Goal: Complete application form: Complete application form

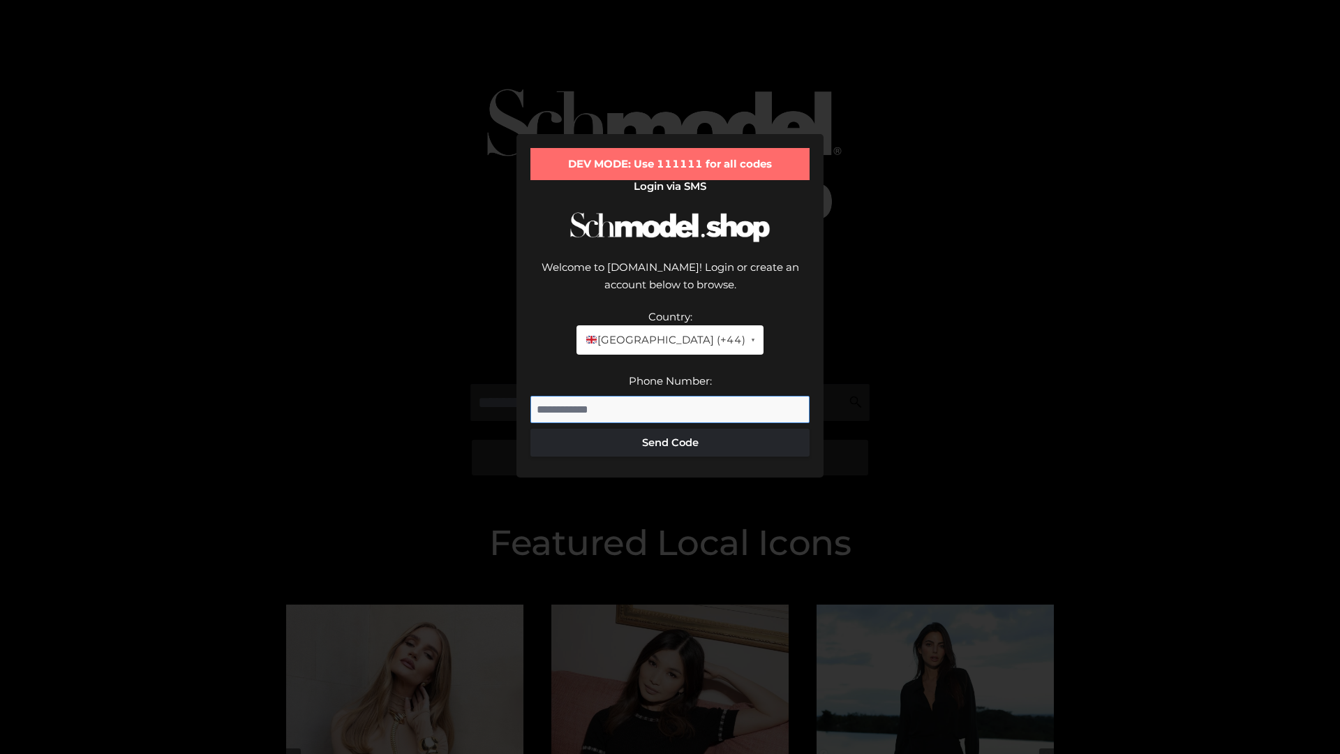
click at [670, 396] on input "Phone Number:" at bounding box center [670, 410] width 279 height 28
type input "**********"
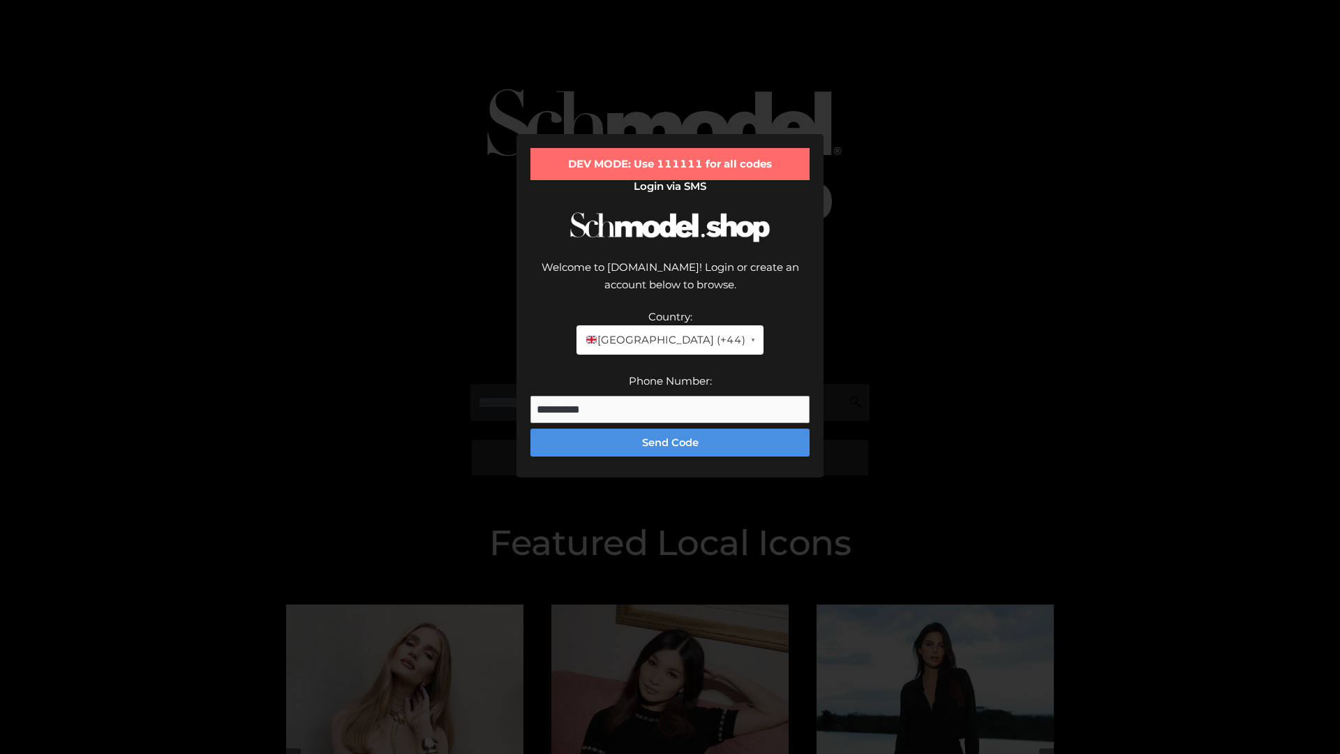
click at [670, 429] on button "Send Code" at bounding box center [670, 443] width 279 height 28
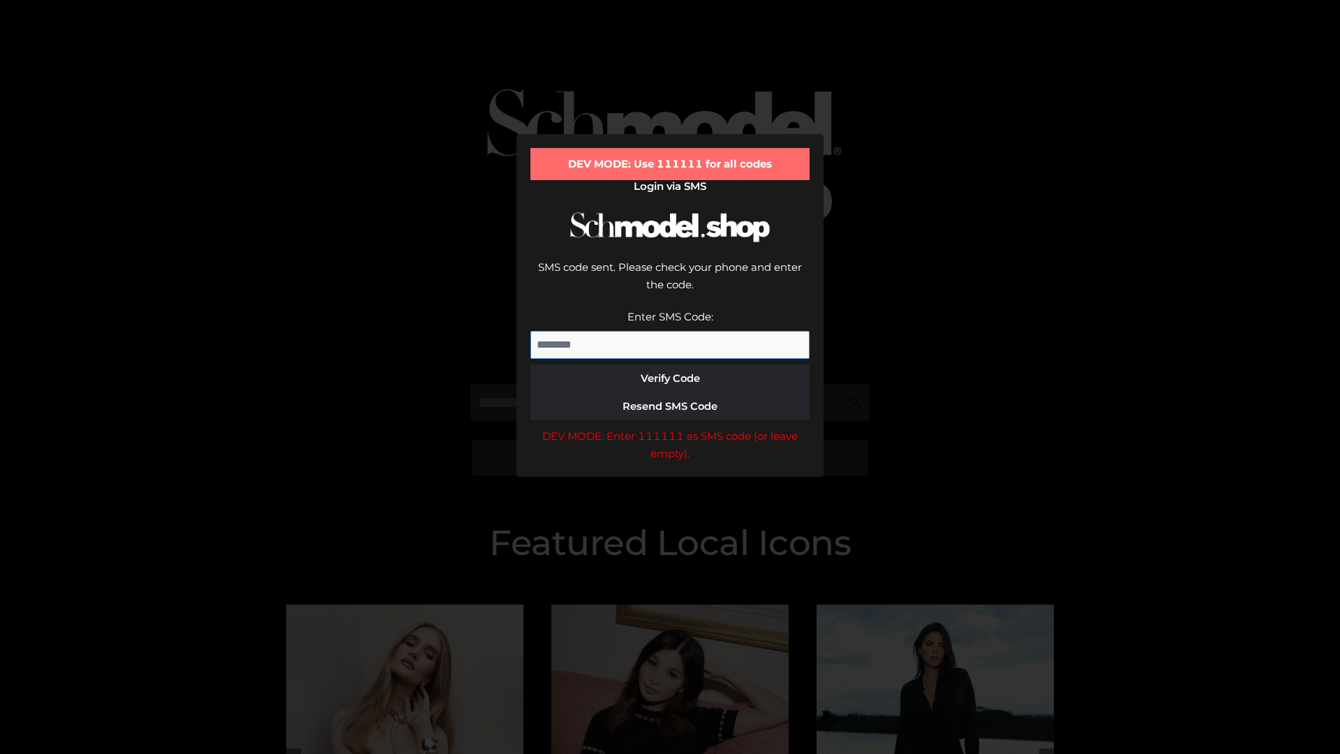
click at [670, 331] on input "Enter SMS Code:" at bounding box center [670, 345] width 279 height 28
type input "******"
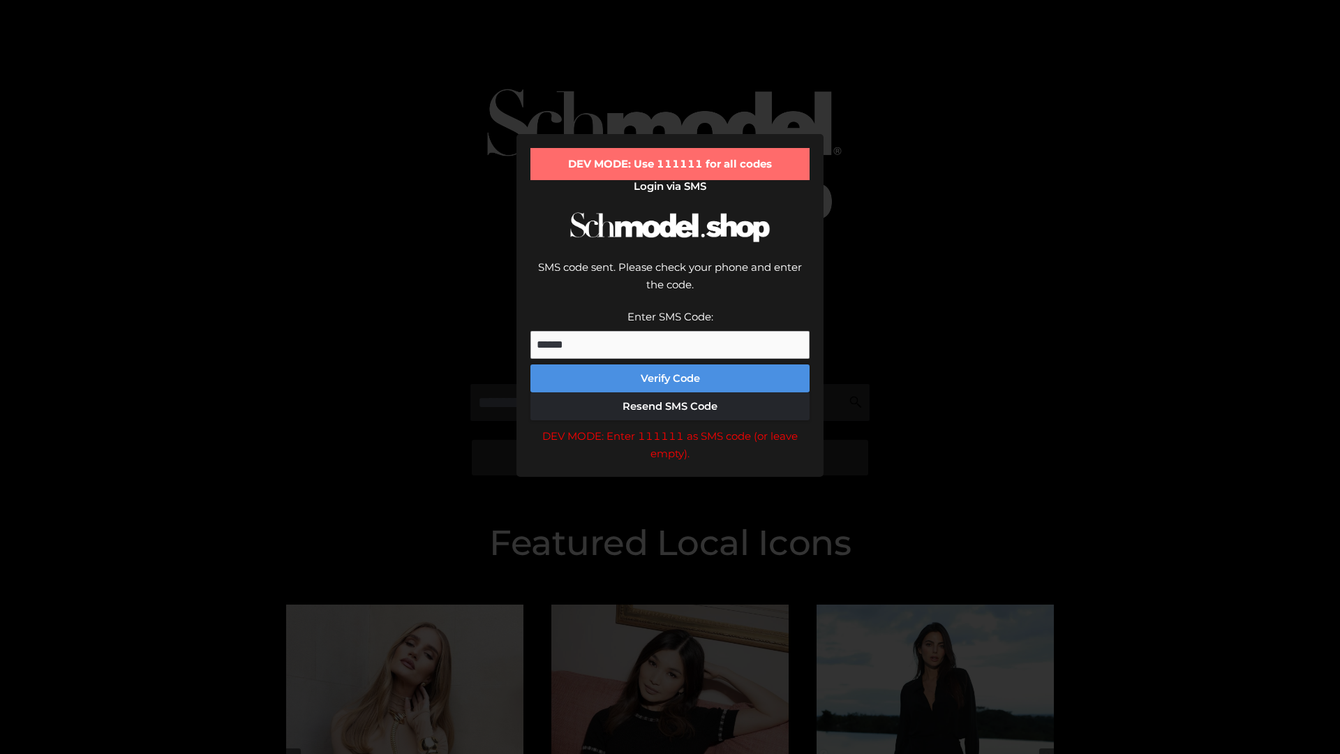
click at [670, 364] on button "Verify Code" at bounding box center [670, 378] width 279 height 28
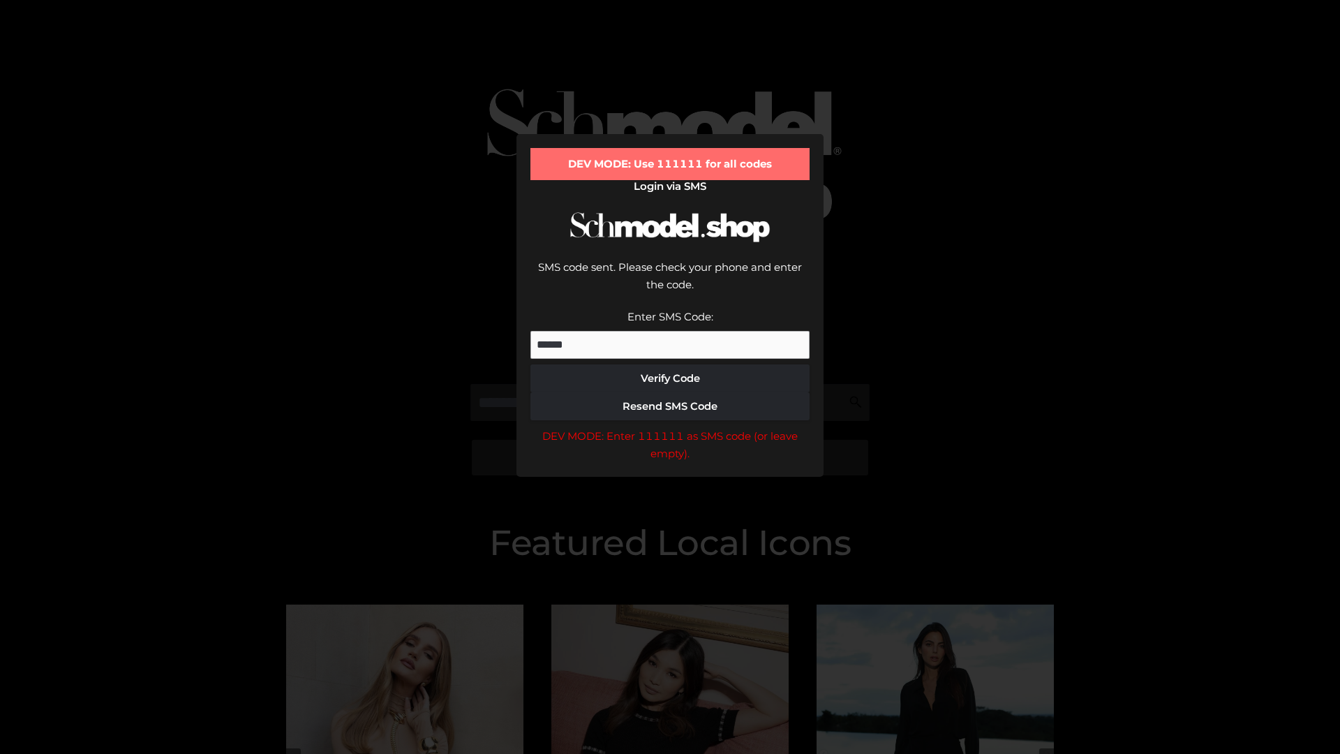
click at [670, 427] on div "DEV MODE: Enter 111111 as SMS code (or leave empty)." at bounding box center [670, 445] width 279 height 36
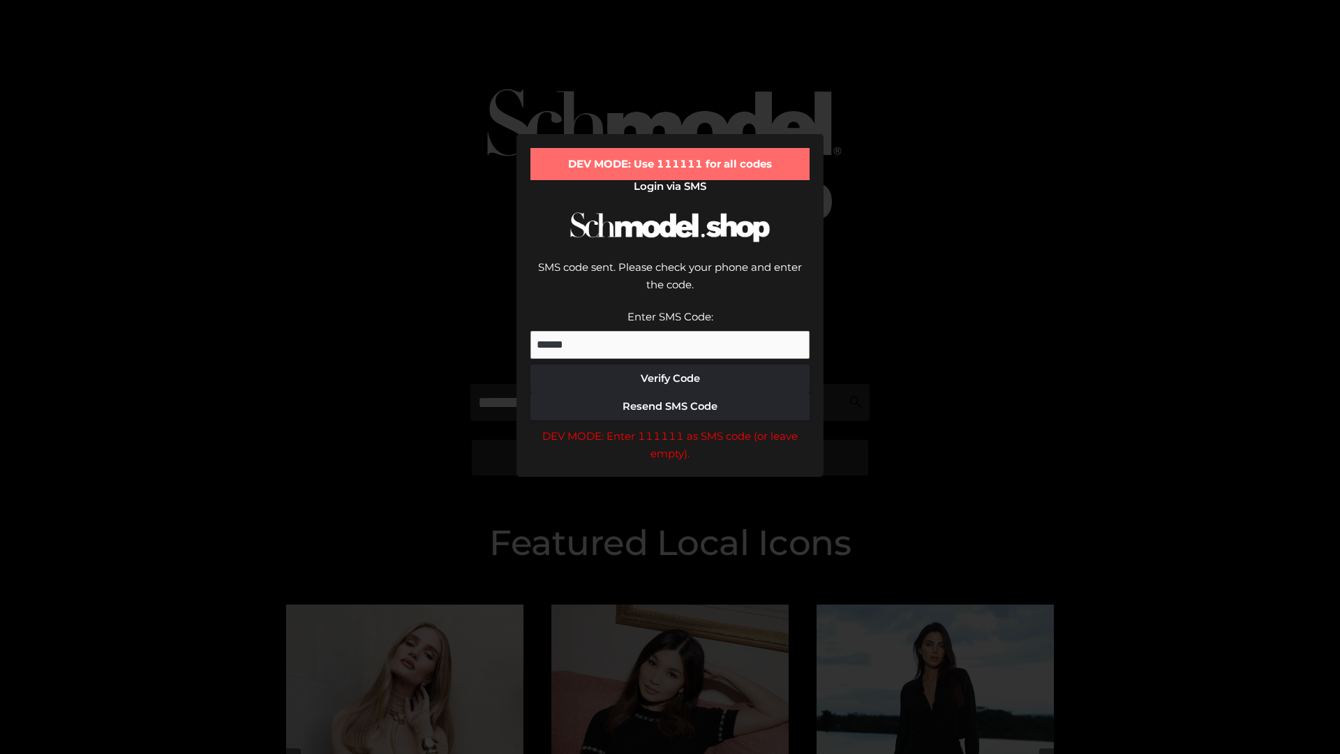
click at [670, 427] on div "DEV MODE: Enter 111111 as SMS code (or leave empty)." at bounding box center [670, 445] width 279 height 36
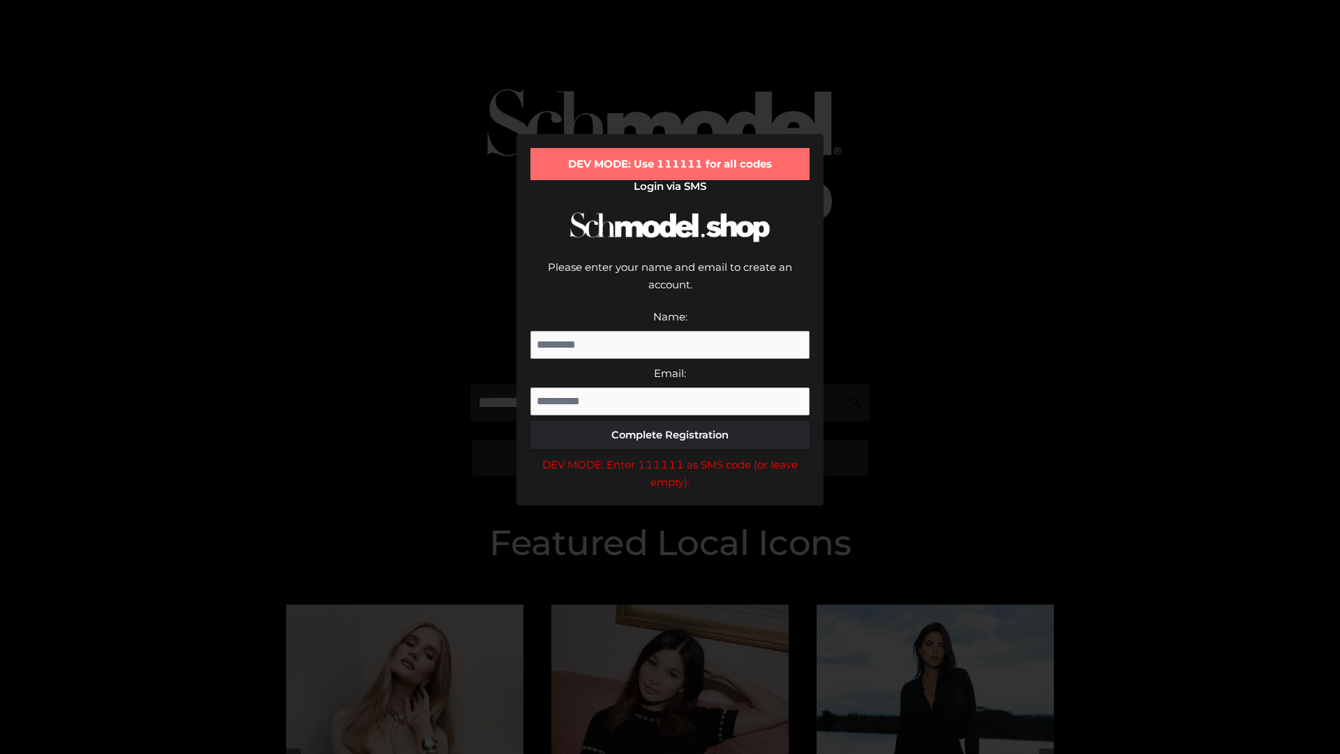
click at [670, 456] on div "DEV MODE: Enter 111111 as SMS code (or leave empty)." at bounding box center [670, 474] width 279 height 36
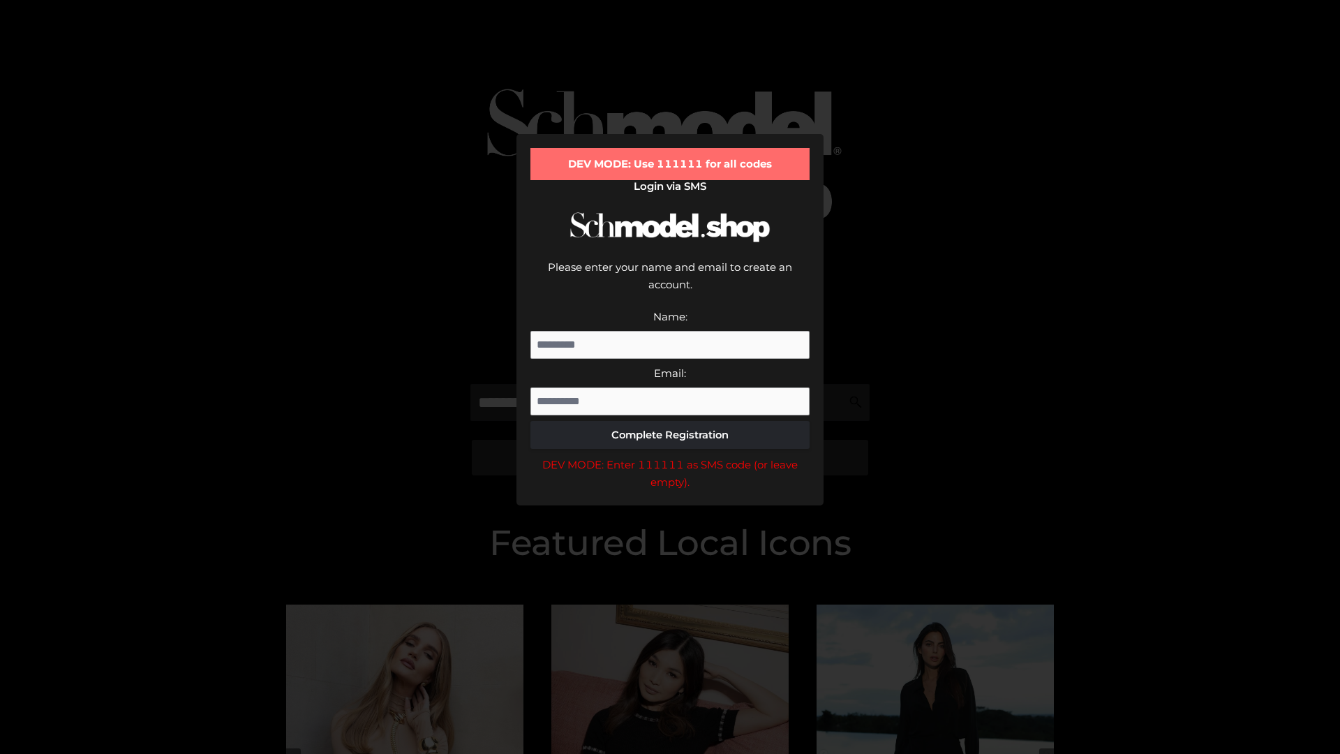
click at [670, 456] on div "DEV MODE: Enter 111111 as SMS code (or leave empty)." at bounding box center [670, 474] width 279 height 36
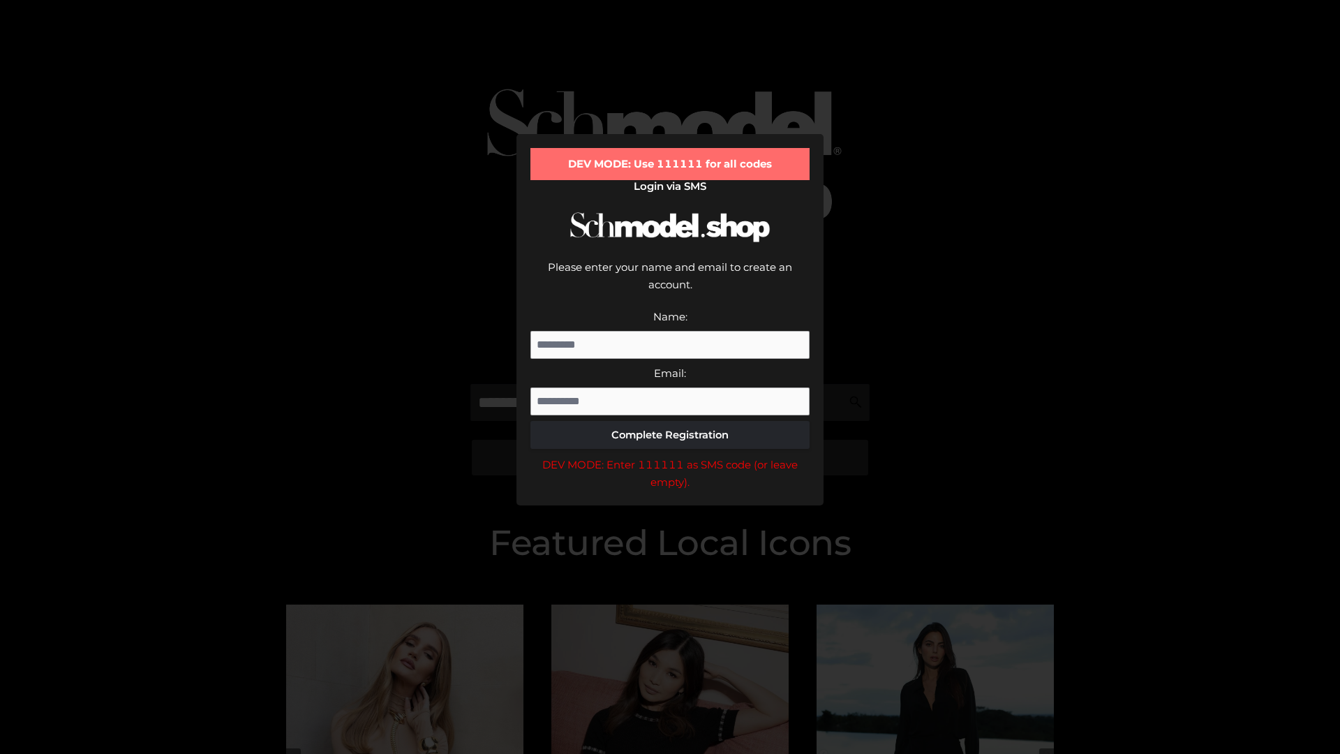
click at [670, 456] on div "DEV MODE: Enter 111111 as SMS code (or leave empty)." at bounding box center [670, 474] width 279 height 36
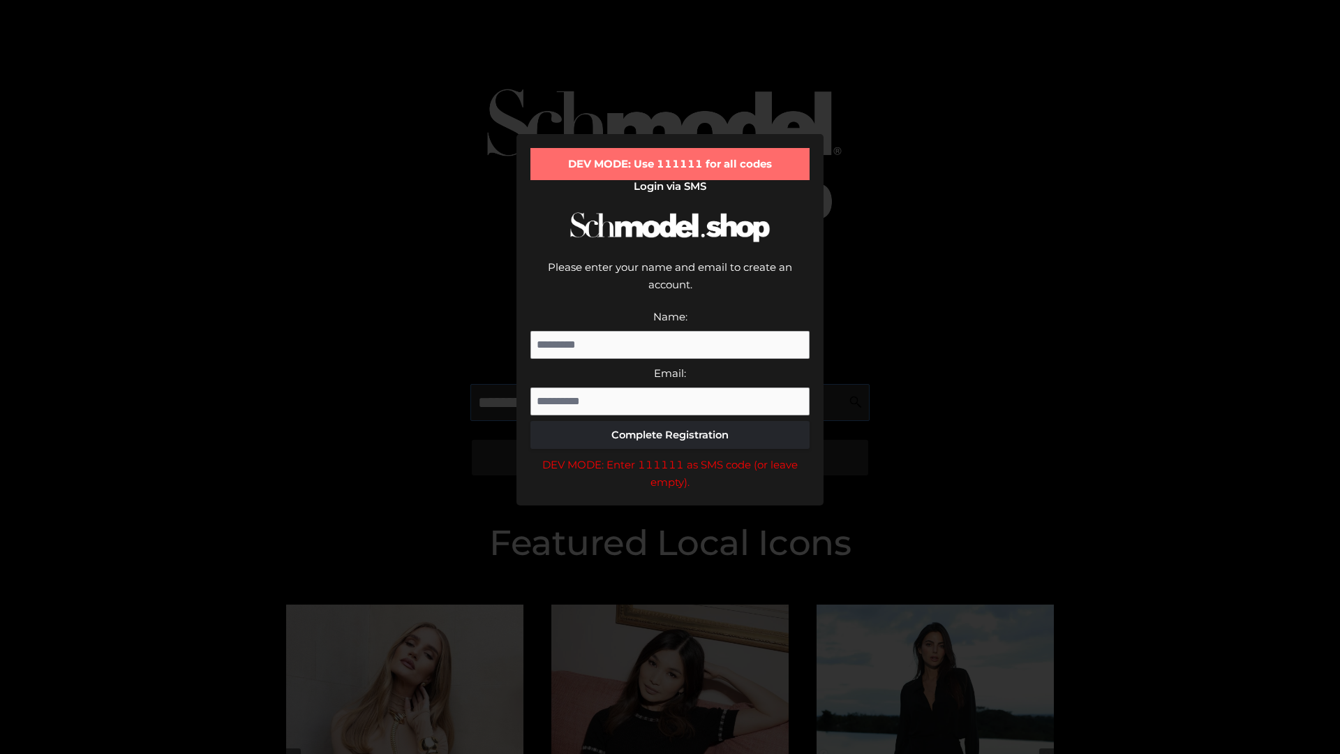
scroll to position [0, 21]
click at [670, 456] on div "DEV MODE: Enter 111111 as SMS code (or leave empty)." at bounding box center [670, 474] width 279 height 36
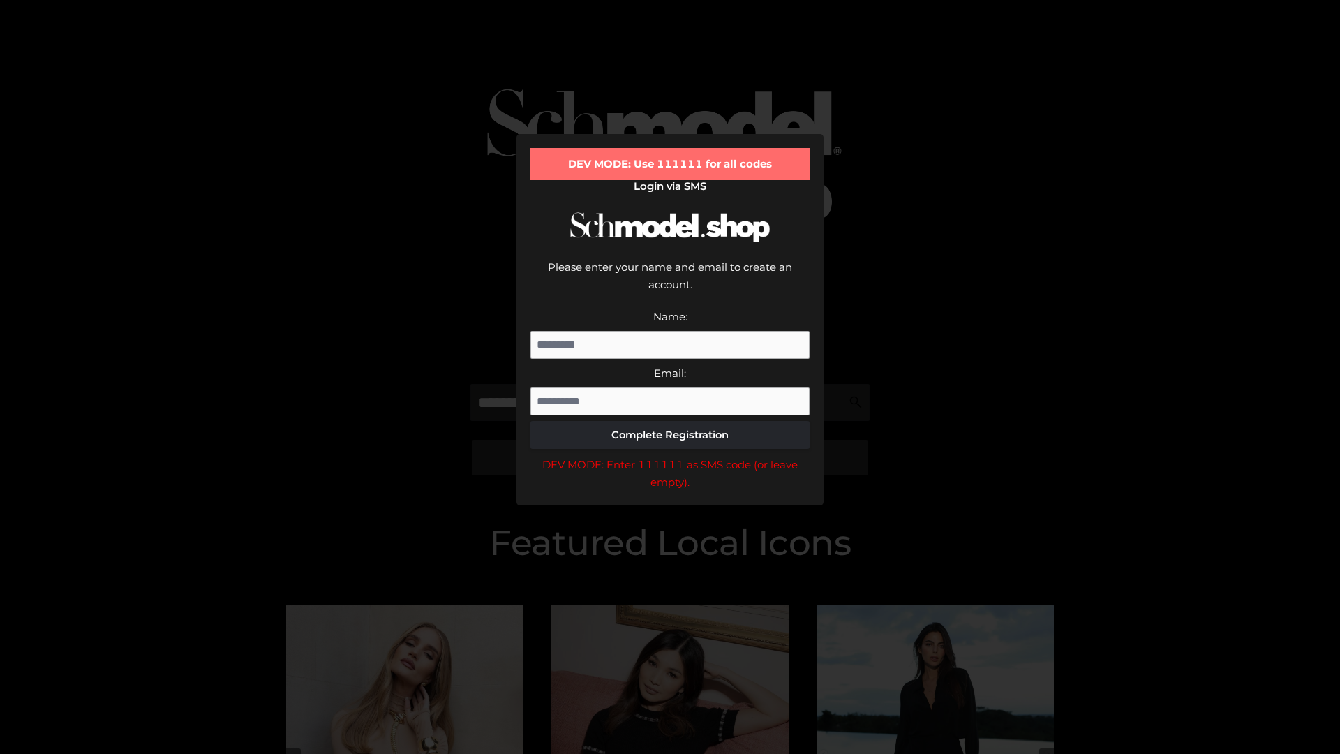
click at [670, 456] on div "DEV MODE: Enter 111111 as SMS code (or leave empty)." at bounding box center [670, 474] width 279 height 36
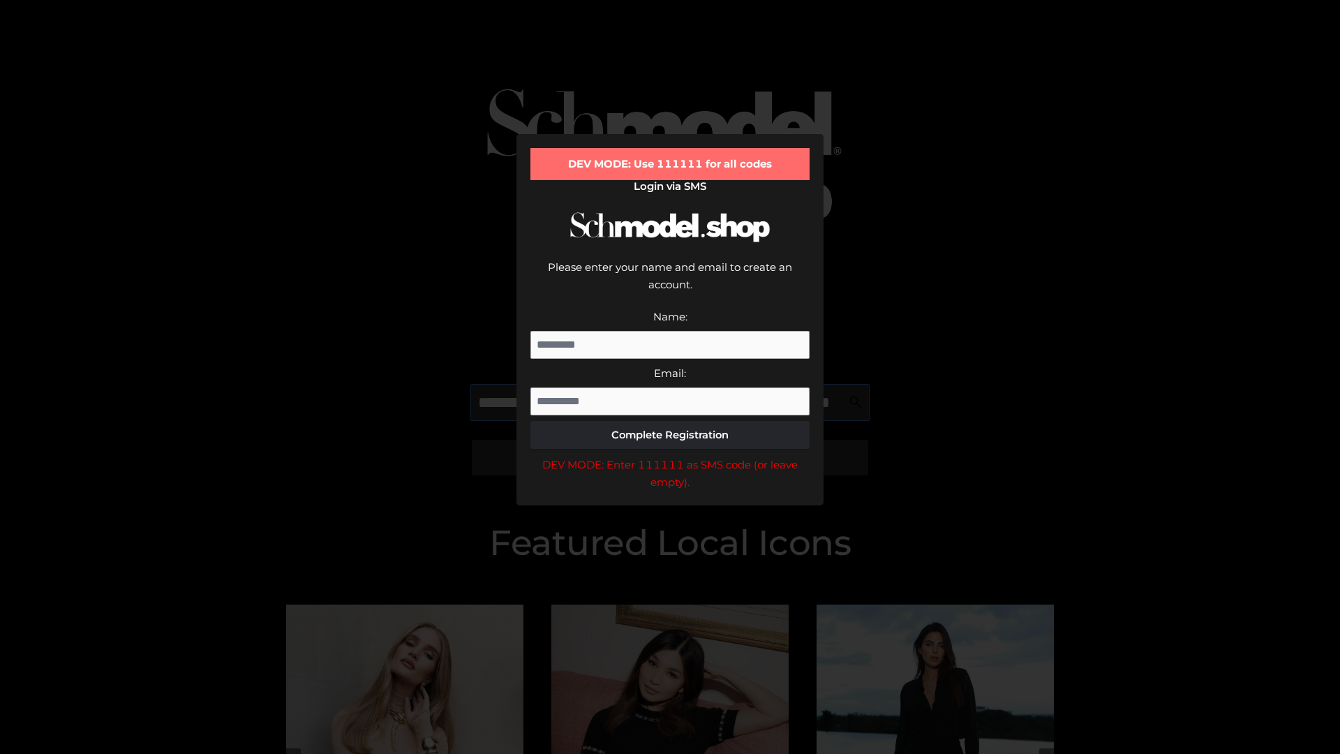
scroll to position [0, 102]
click at [670, 456] on div "DEV MODE: Enter 111111 as SMS code (or leave empty)." at bounding box center [670, 474] width 279 height 36
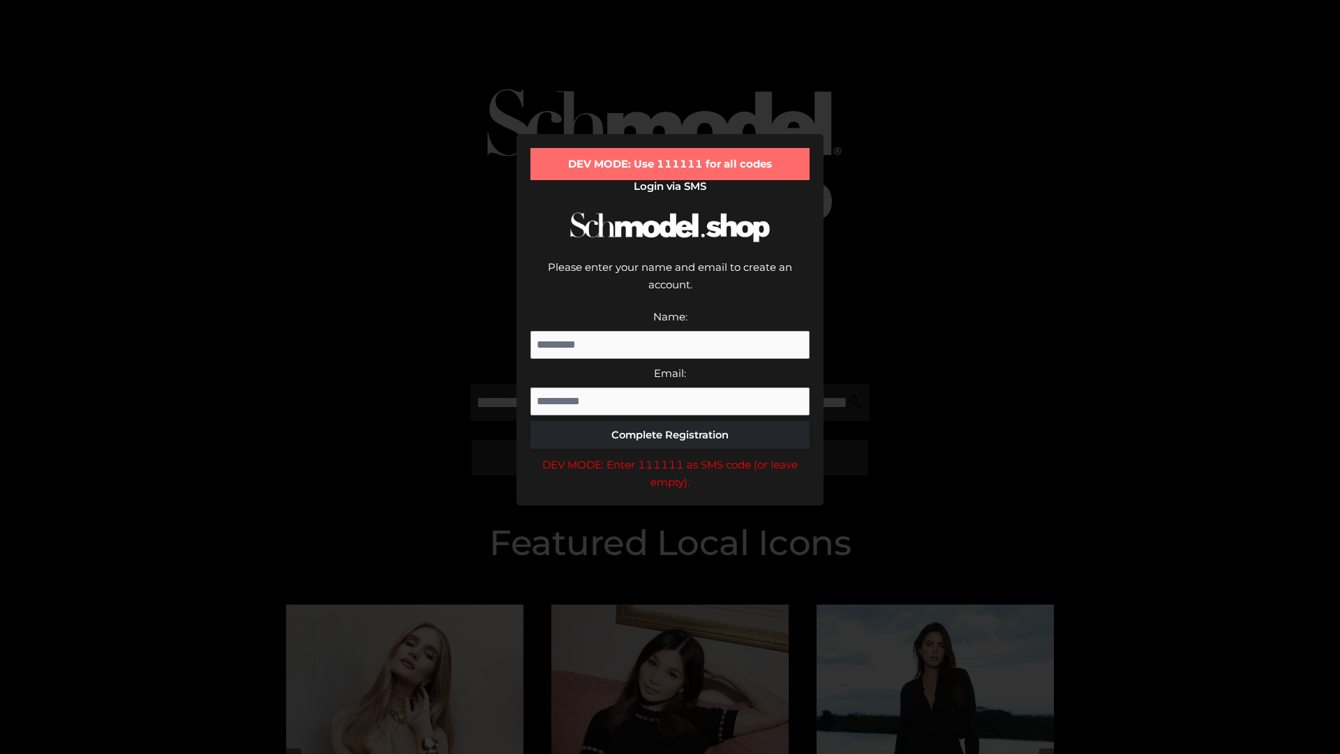
click at [670, 456] on div "DEV MODE: Enter 111111 as SMS code (or leave empty)." at bounding box center [670, 474] width 279 height 36
type input "**********"
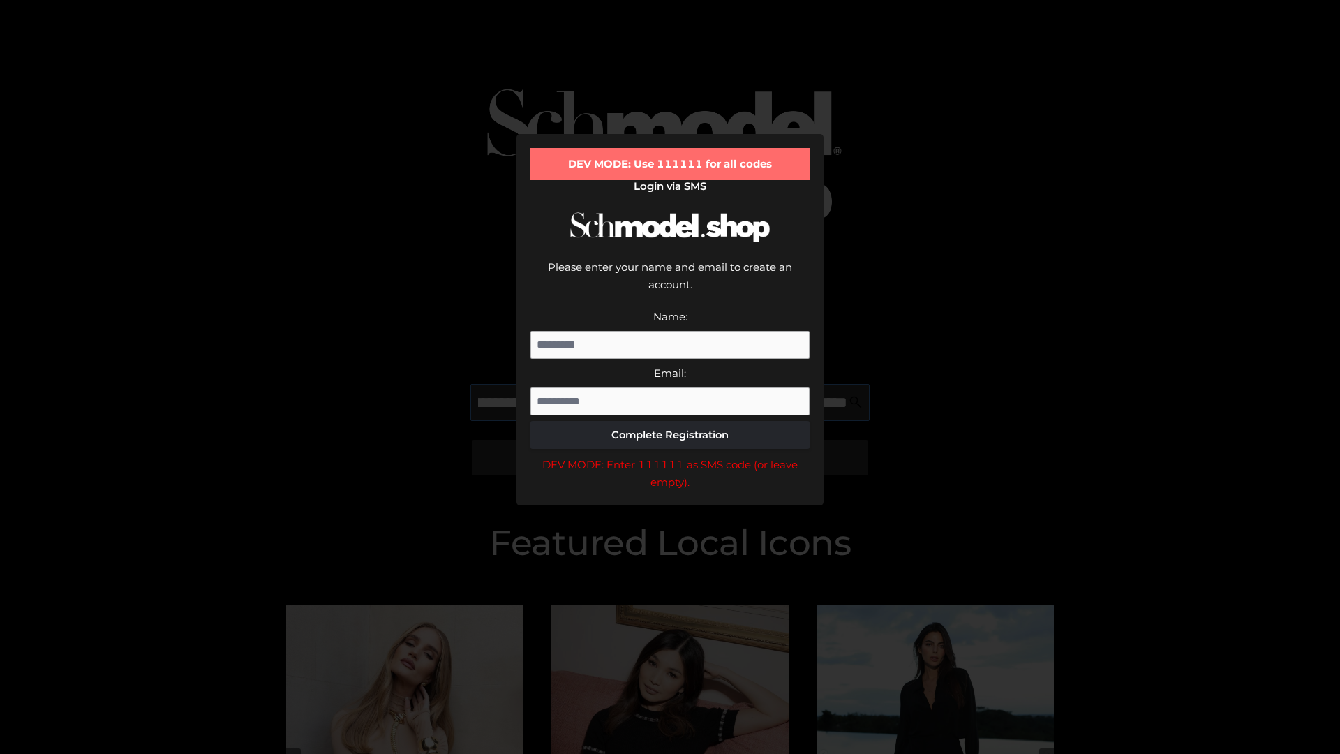
scroll to position [0, 173]
